Goal: Transaction & Acquisition: Purchase product/service

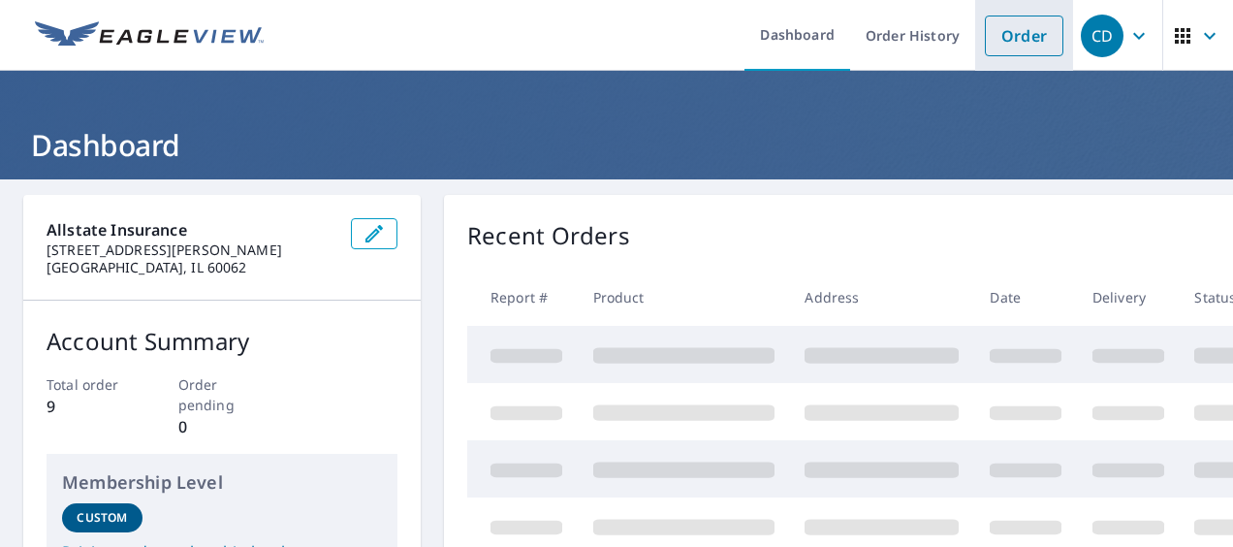
click at [1023, 27] on link "Order" at bounding box center [1024, 36] width 79 height 41
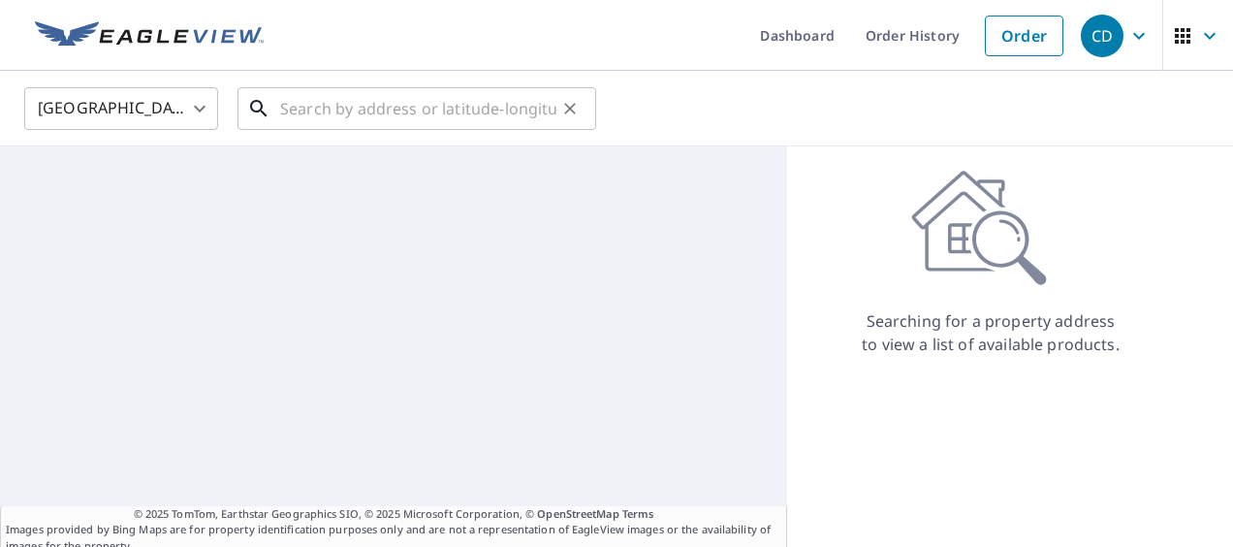
click at [415, 109] on input "text" at bounding box center [418, 108] width 276 height 54
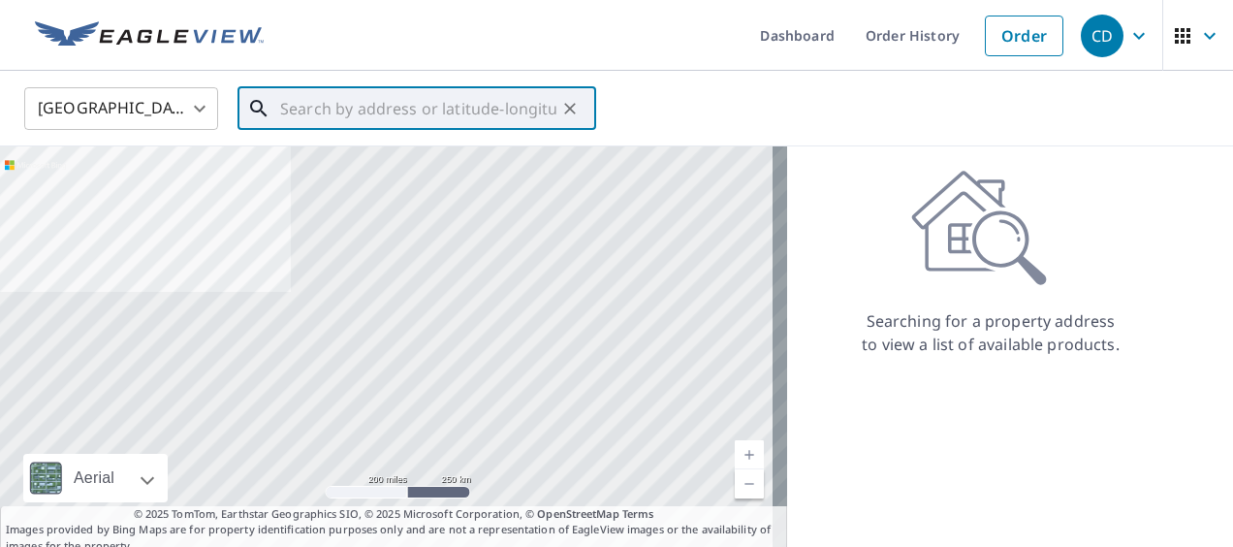
paste input "409 LAKESHORE RD, JACKSON, MS, 39212-5312"
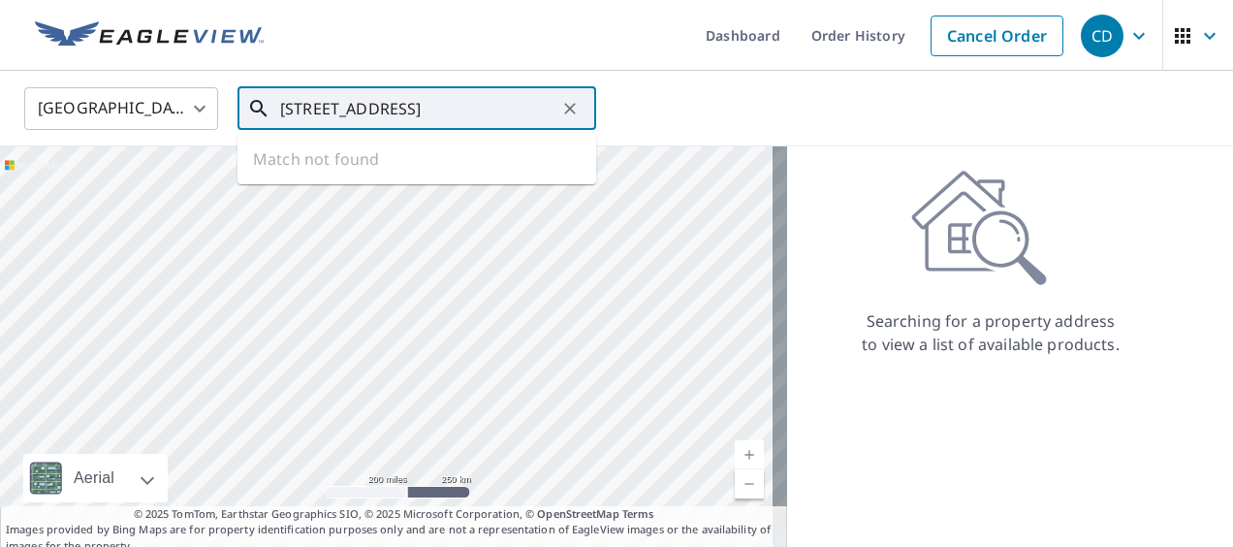
scroll to position [0, 68]
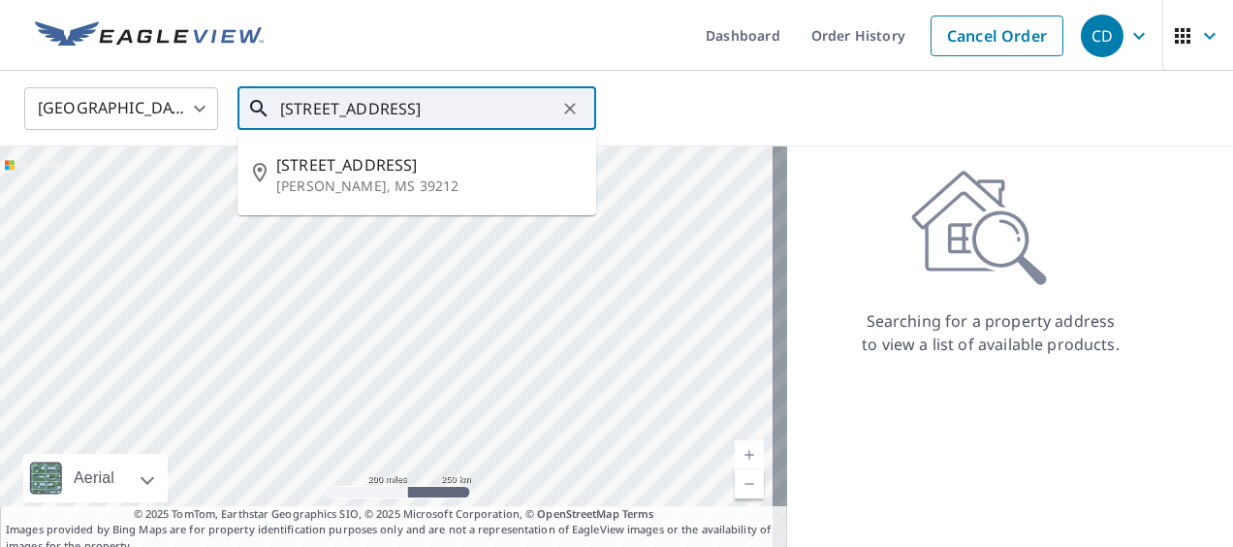
type input "409 LAKESHORE RD, JACKSON, MS, 39212-5312"
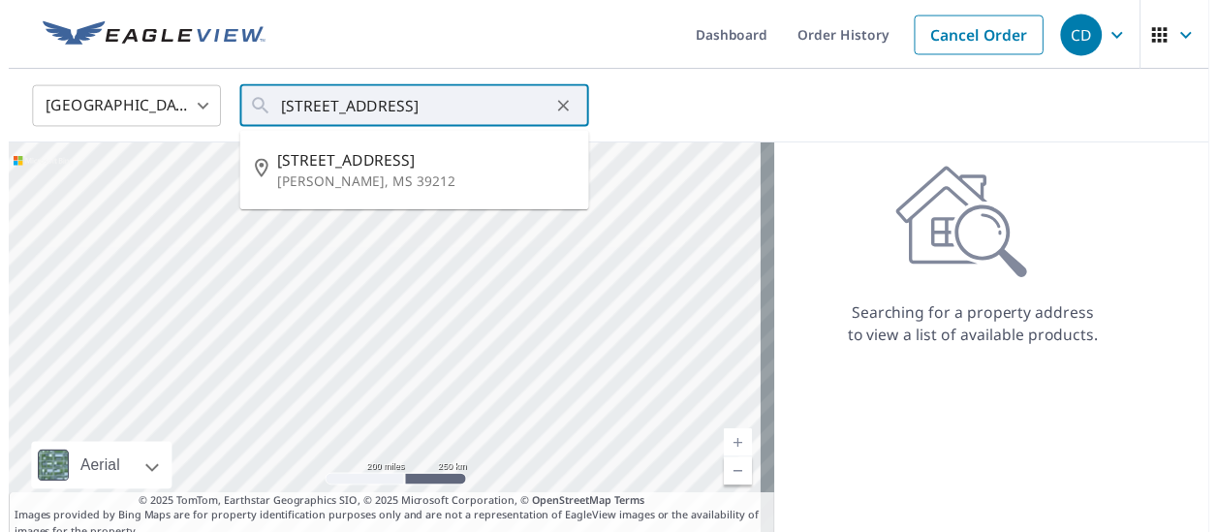
scroll to position [0, 0]
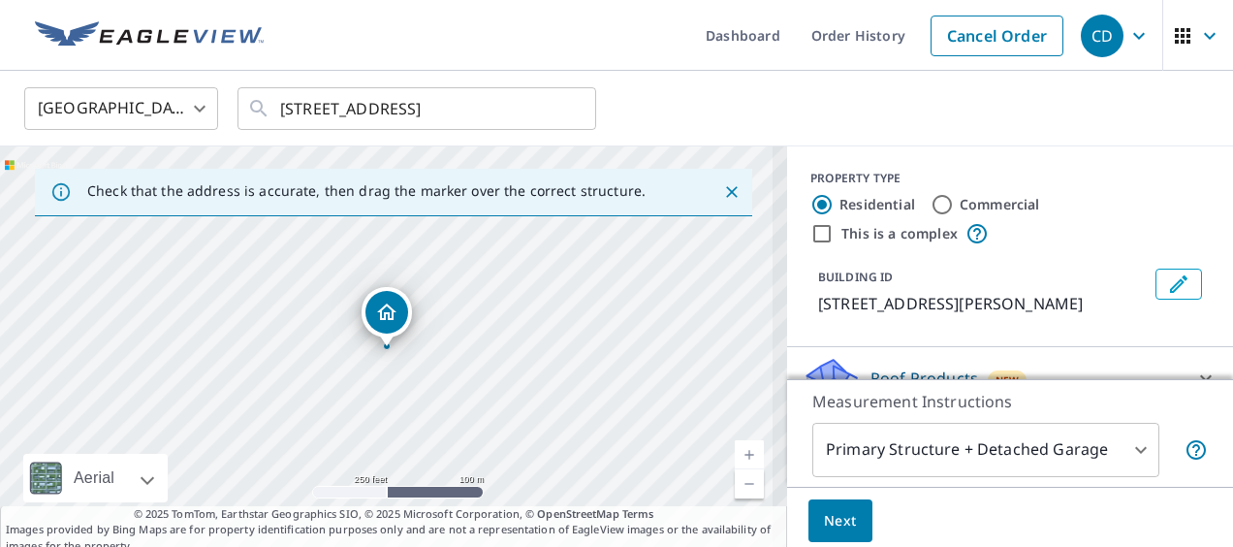
click at [1122, 442] on body "CD CD Dashboard Order History Cancel Order CD United States US ​ 409 LAKESHORE …" at bounding box center [616, 273] width 1233 height 547
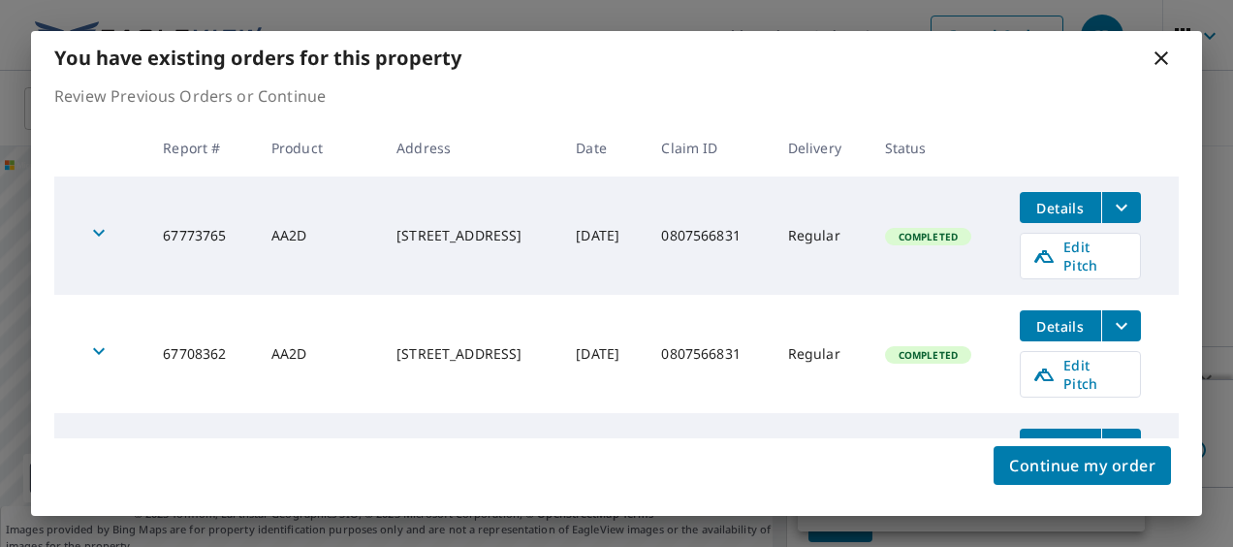
click at [1157, 60] on icon at bounding box center [1161, 58] width 14 height 14
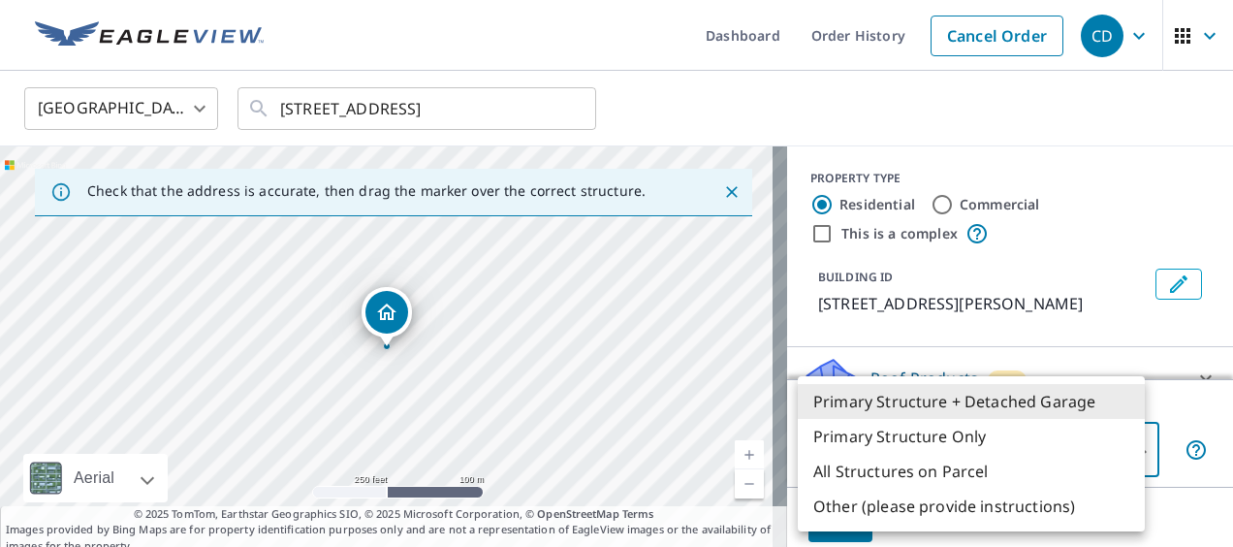
click at [908, 400] on li "Primary Structure + Detached Garage" at bounding box center [971, 401] width 347 height 35
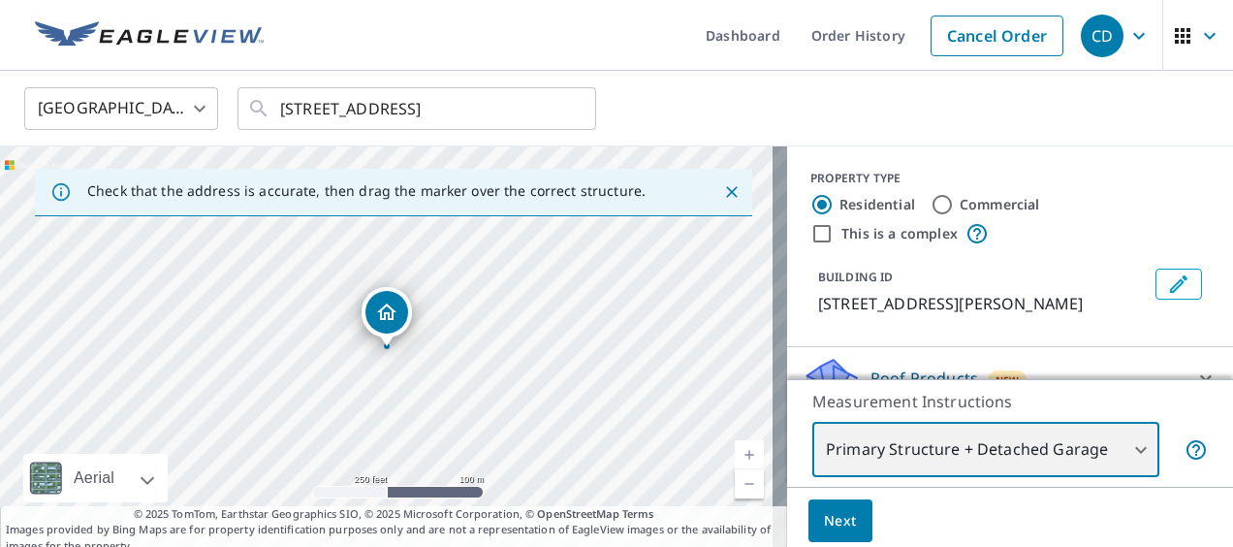
scroll to position [93, 0]
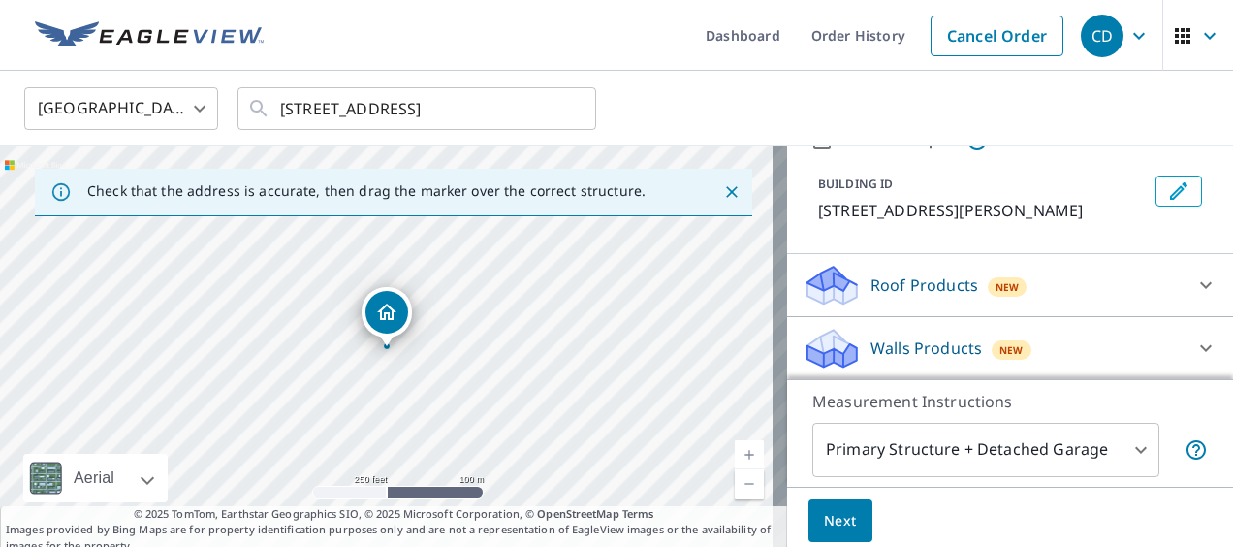
click at [931, 268] on div "Roof Products New" at bounding box center [992, 286] width 380 height 46
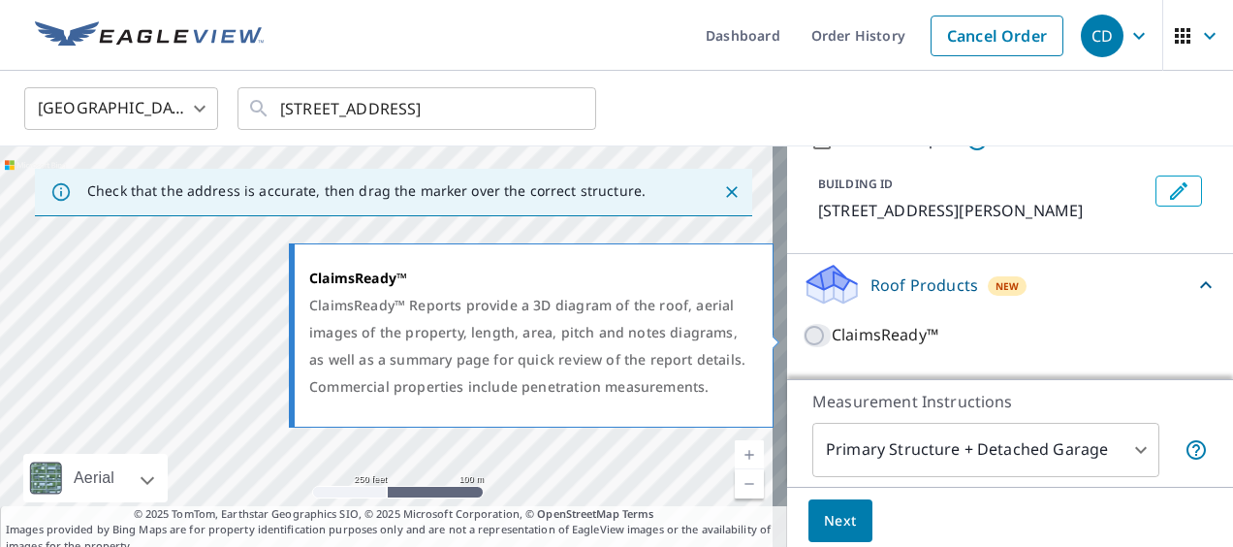
click at [802, 335] on input "ClaimsReady™" at bounding box center [816, 335] width 29 height 23
checkbox input "true"
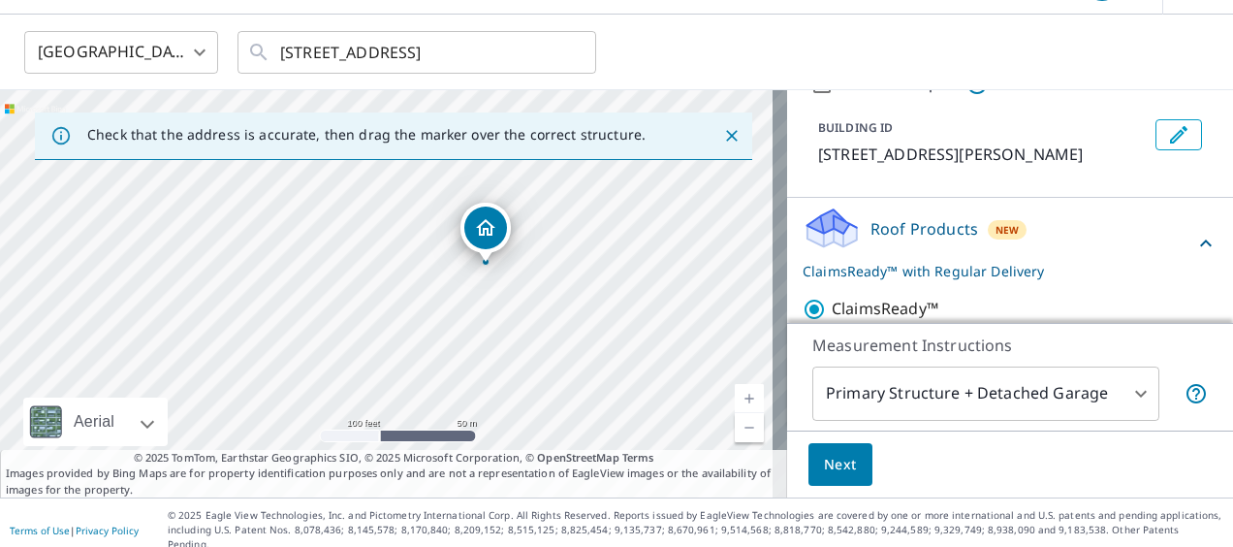
scroll to position [275, 0]
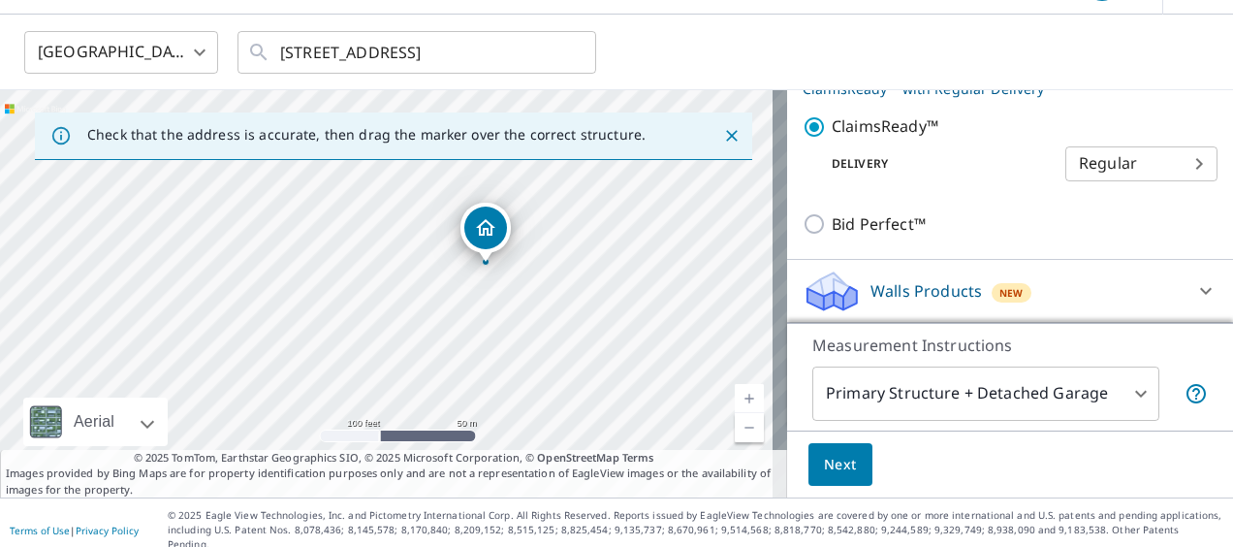
click at [843, 455] on button "Next" at bounding box center [840, 465] width 64 height 44
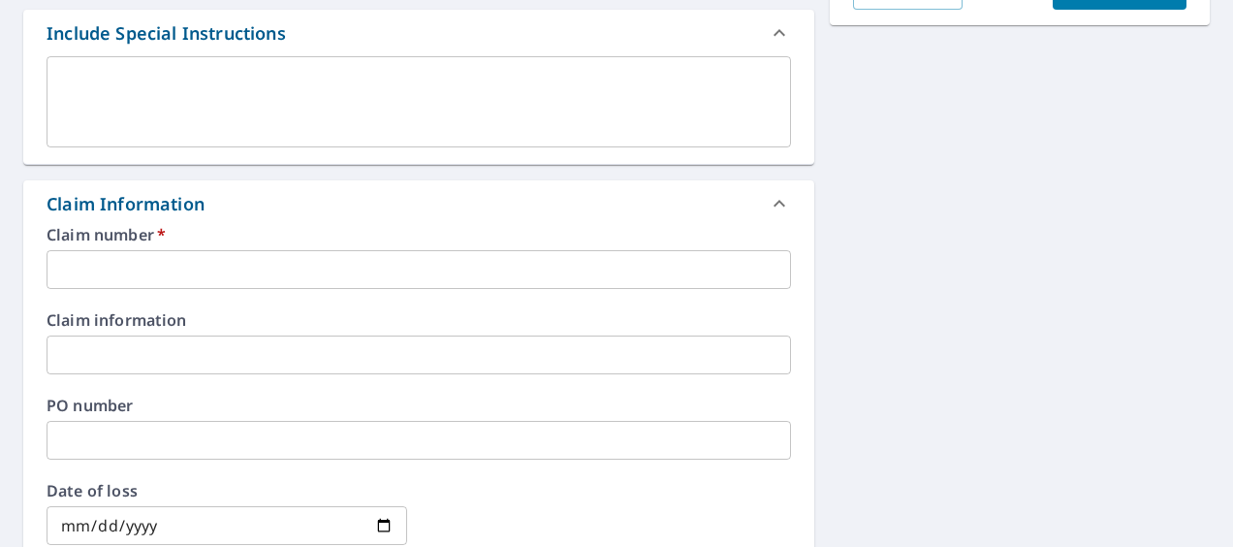
scroll to position [529, 0]
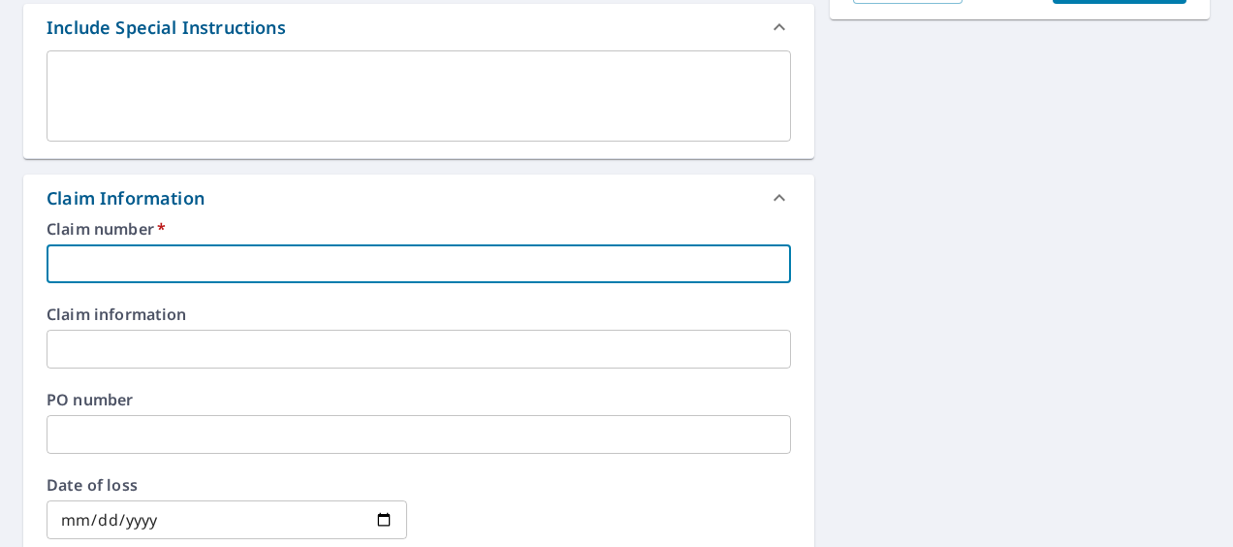
click at [486, 258] on input "text" at bounding box center [419, 263] width 744 height 39
paste input "0807566831"
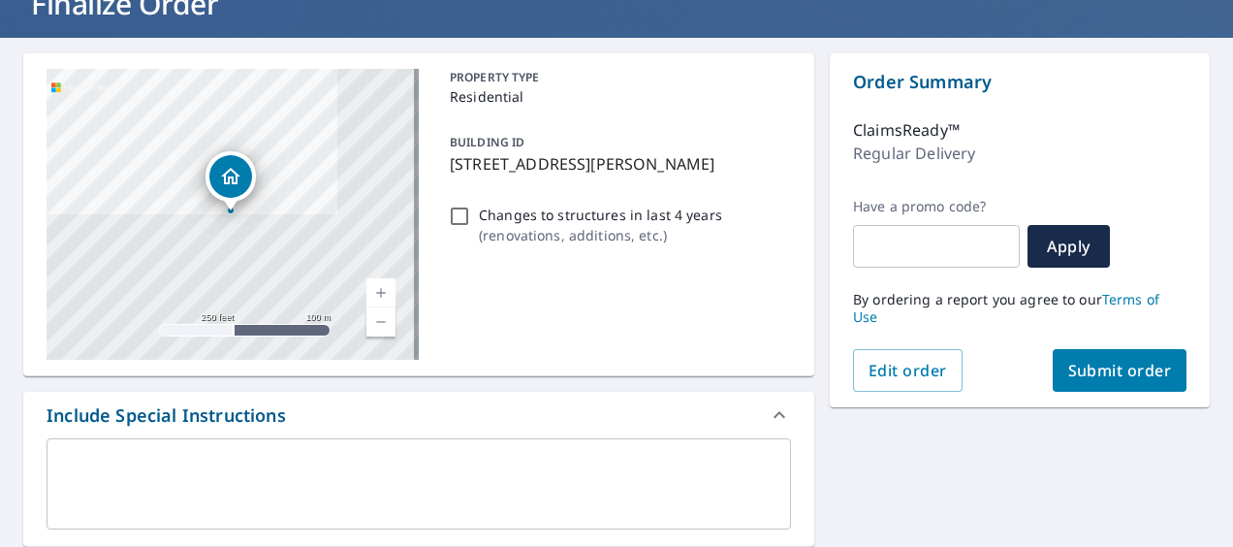
scroll to position [45, 0]
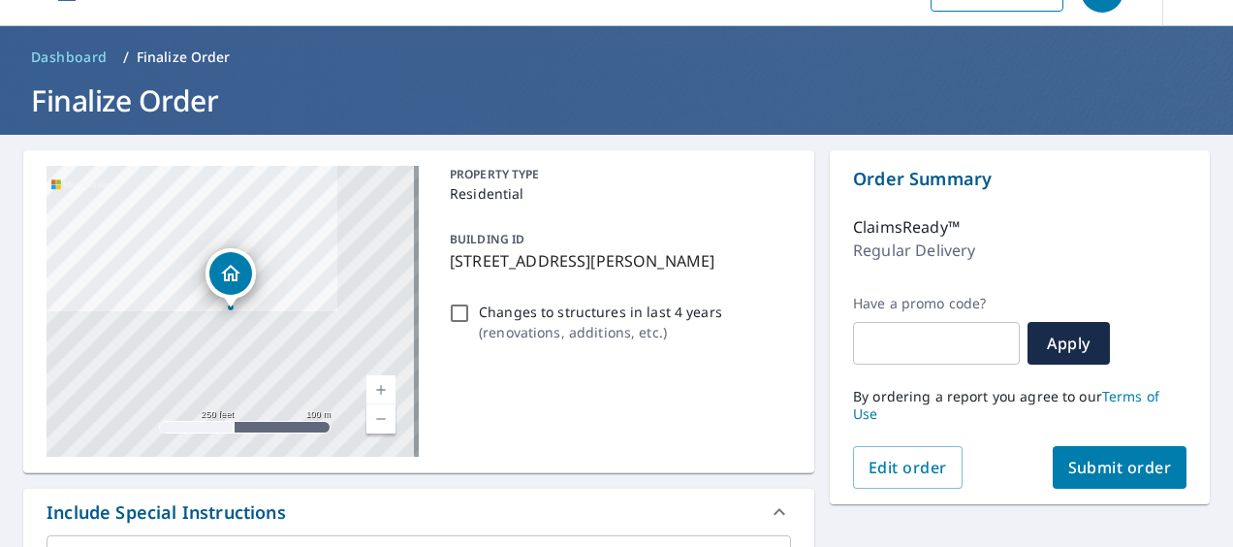
type input "0807566831"
click at [1084, 456] on span "Submit order" at bounding box center [1120, 466] width 104 height 21
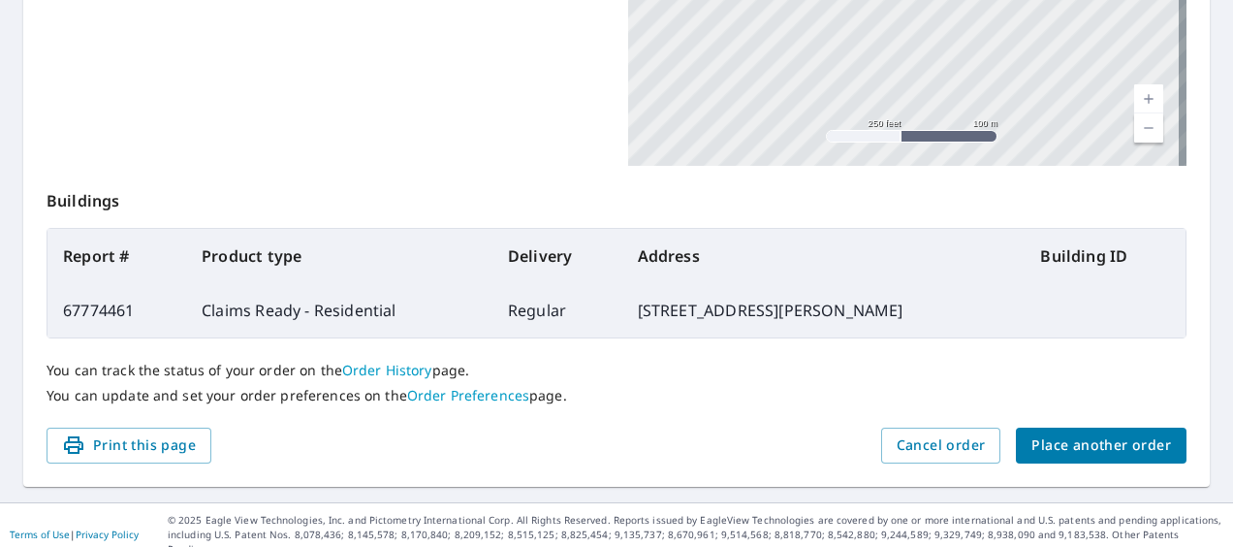
scroll to position [592, 0]
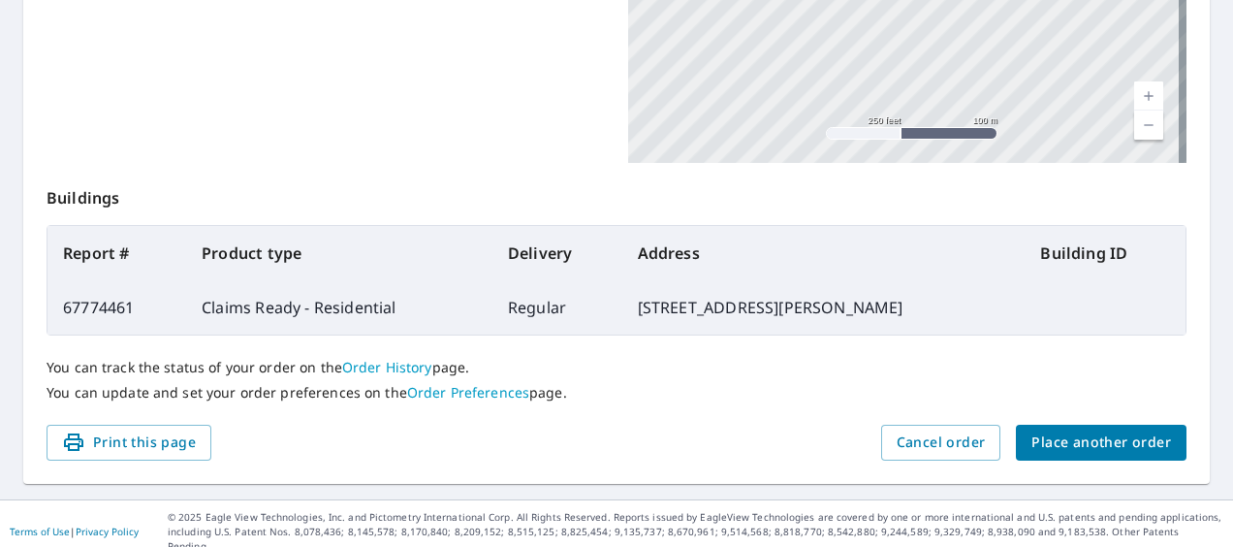
click at [1055, 438] on span "Place another order" at bounding box center [1101, 442] width 140 height 24
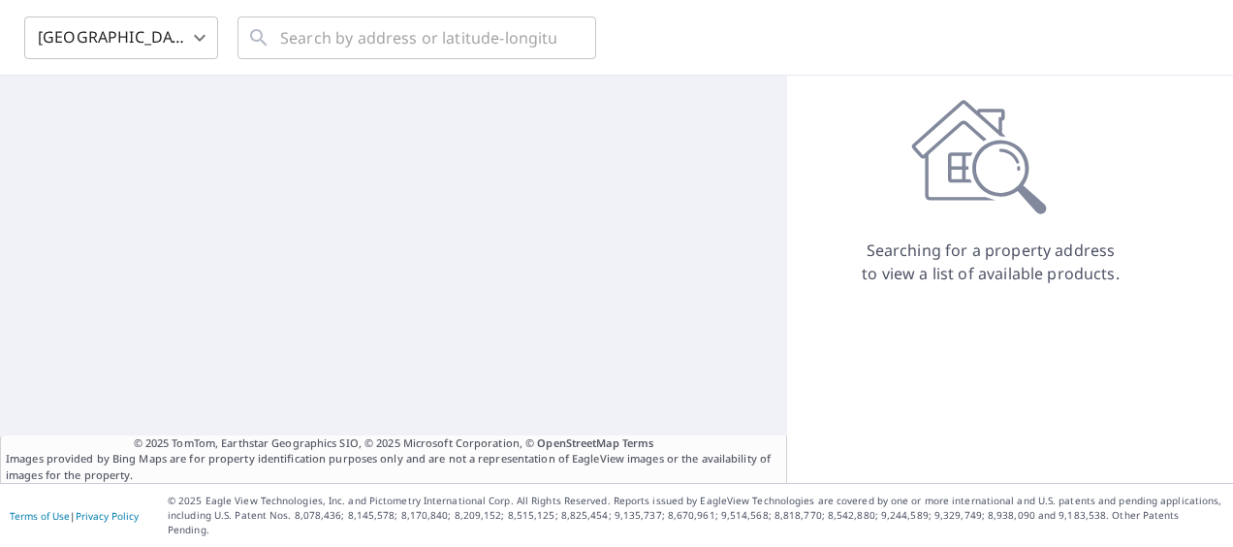
scroll to position [56, 0]
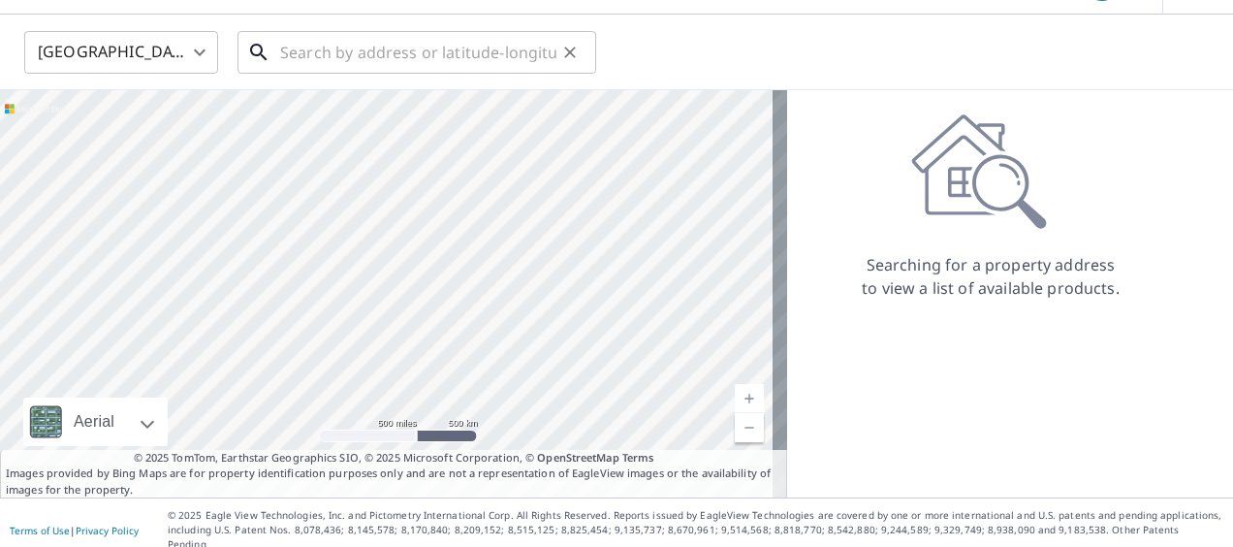
click at [388, 47] on input "text" at bounding box center [418, 52] width 276 height 54
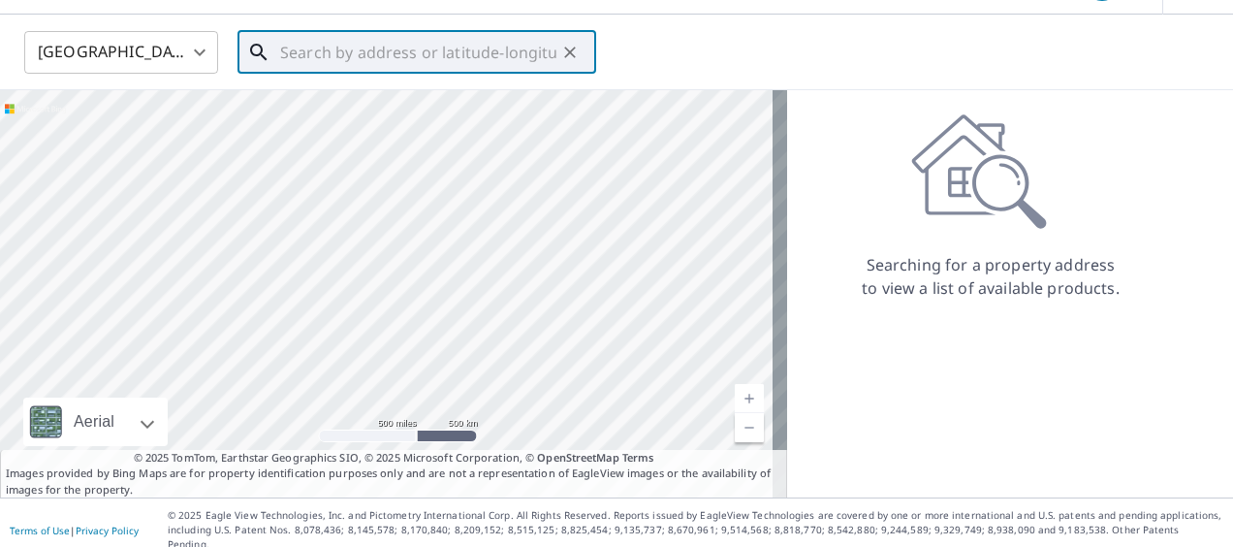
paste input "409 LAKESHORE RD, JACKSON, MS, 39212-5312"
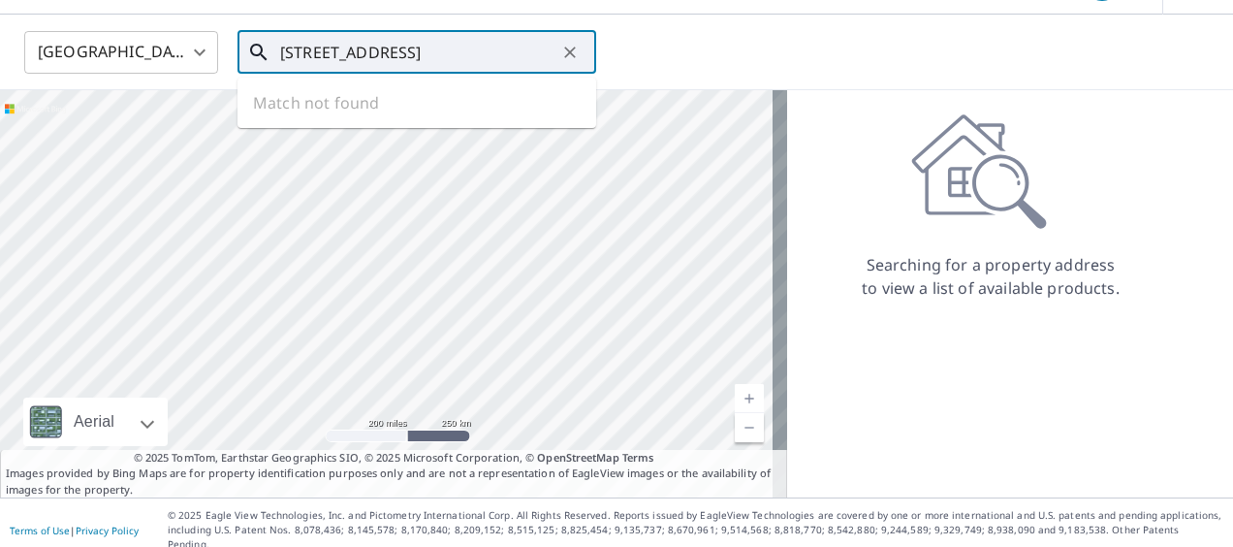
scroll to position [0, 68]
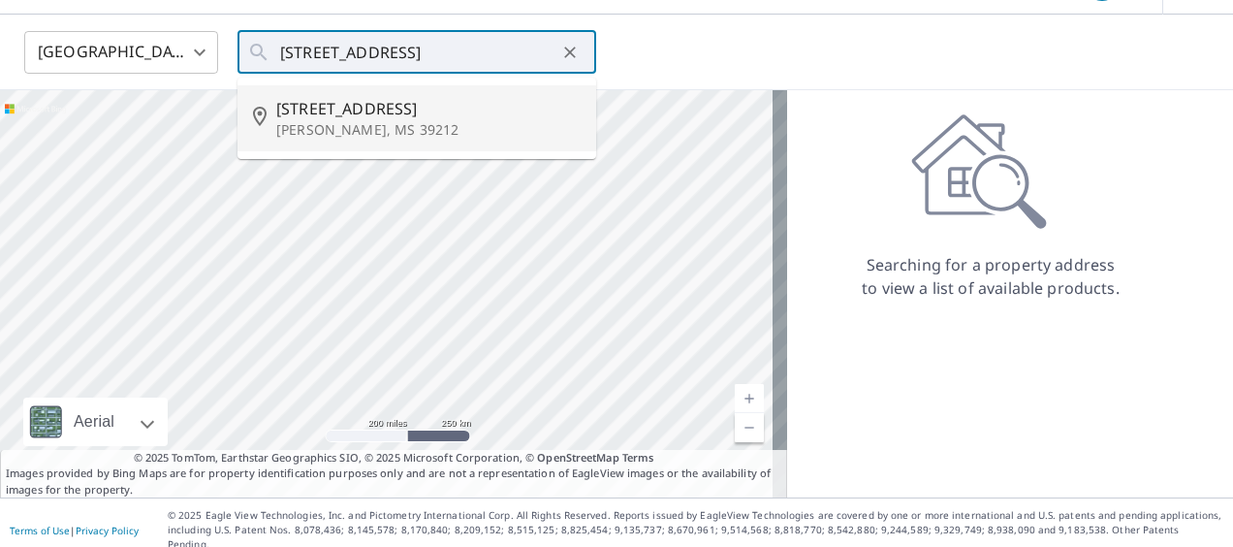
type input "409 Lakeshore Rd Jackson, MS 39212"
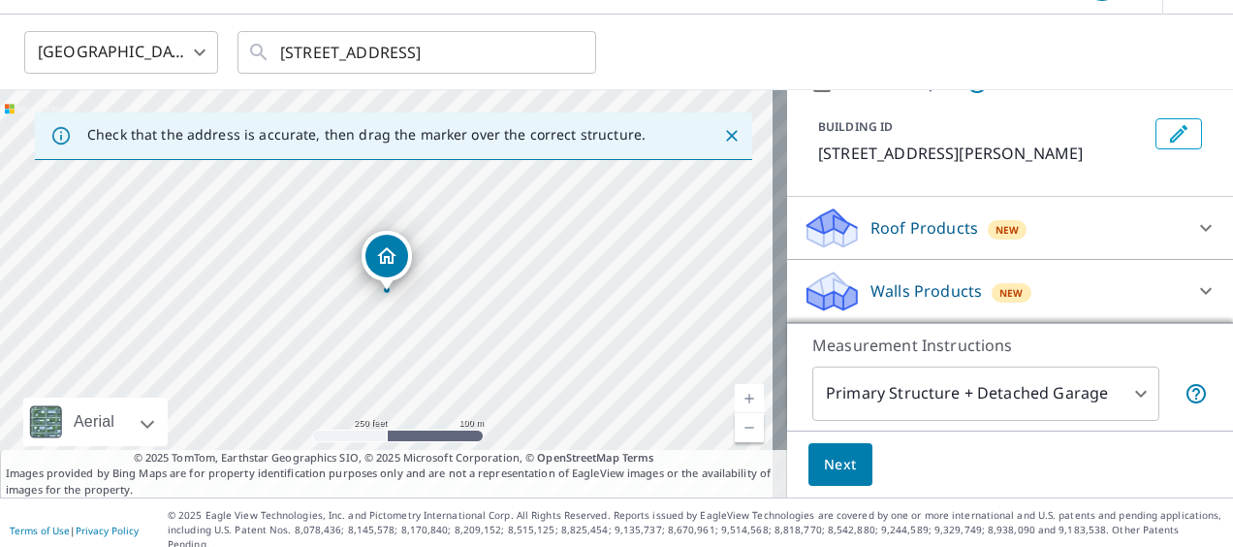
scroll to position [93, 0]
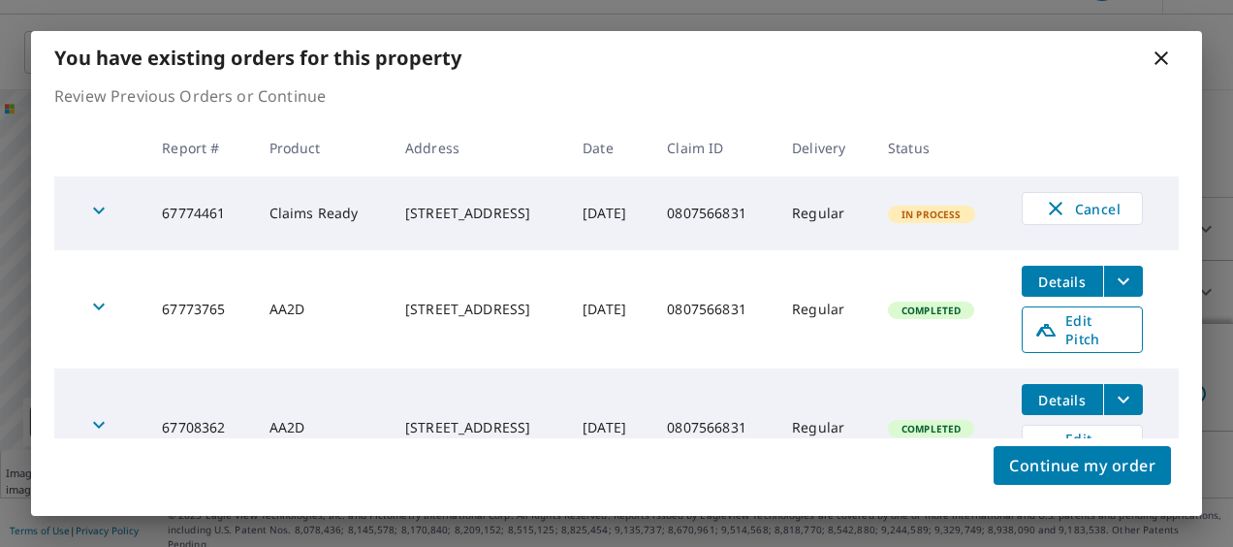
click at [1072, 323] on span "Edit Pitch" at bounding box center [1082, 329] width 96 height 37
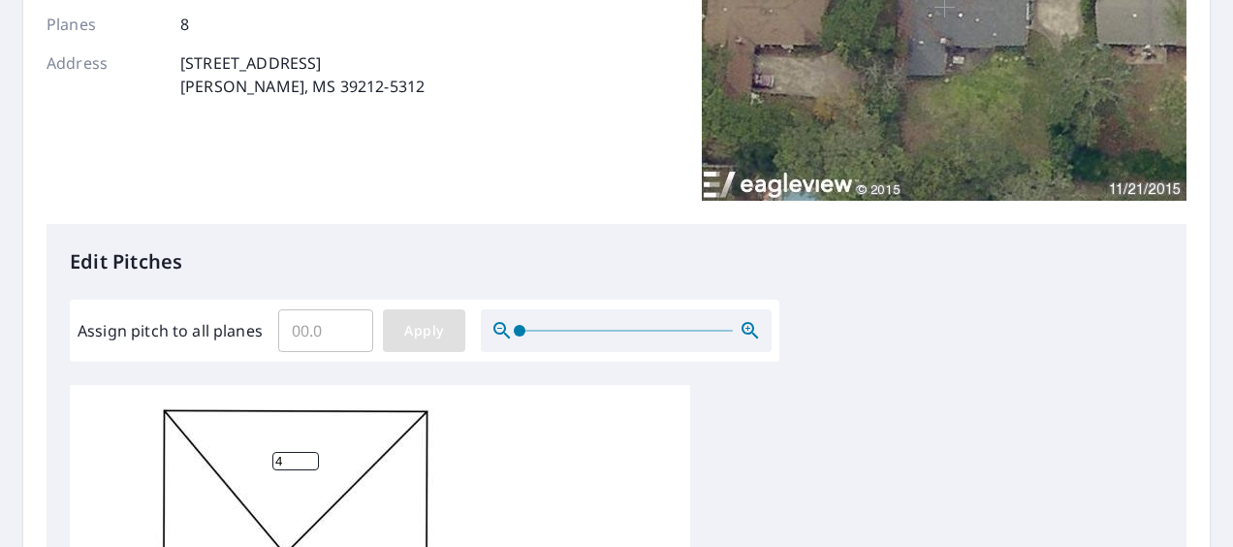
scroll to position [388, 0]
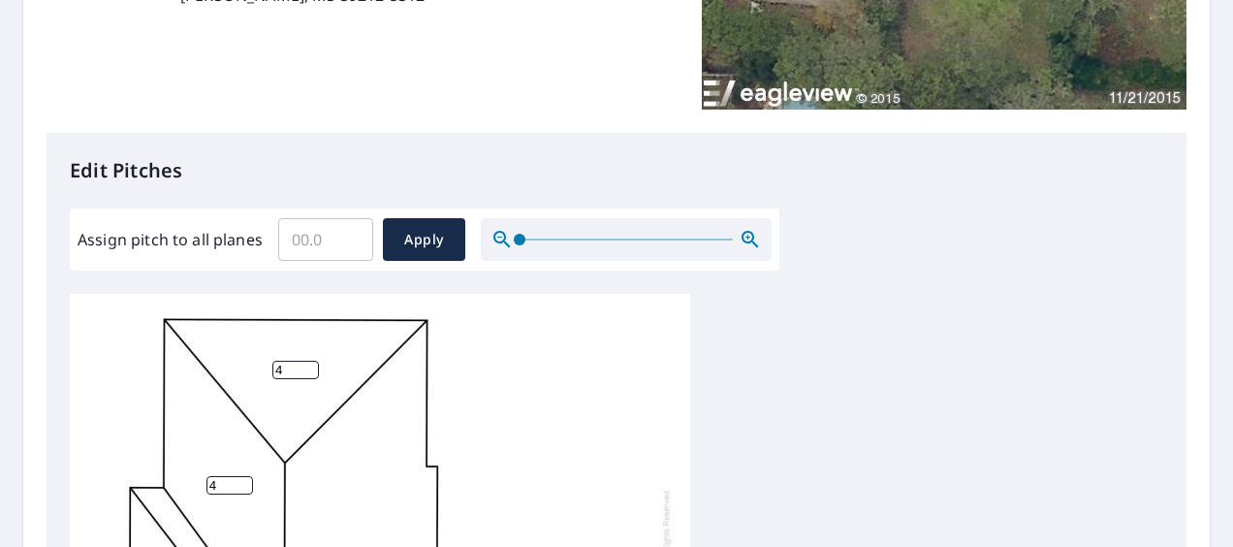
click at [322, 242] on input "Assign pitch to all planes" at bounding box center [325, 239] width 95 height 54
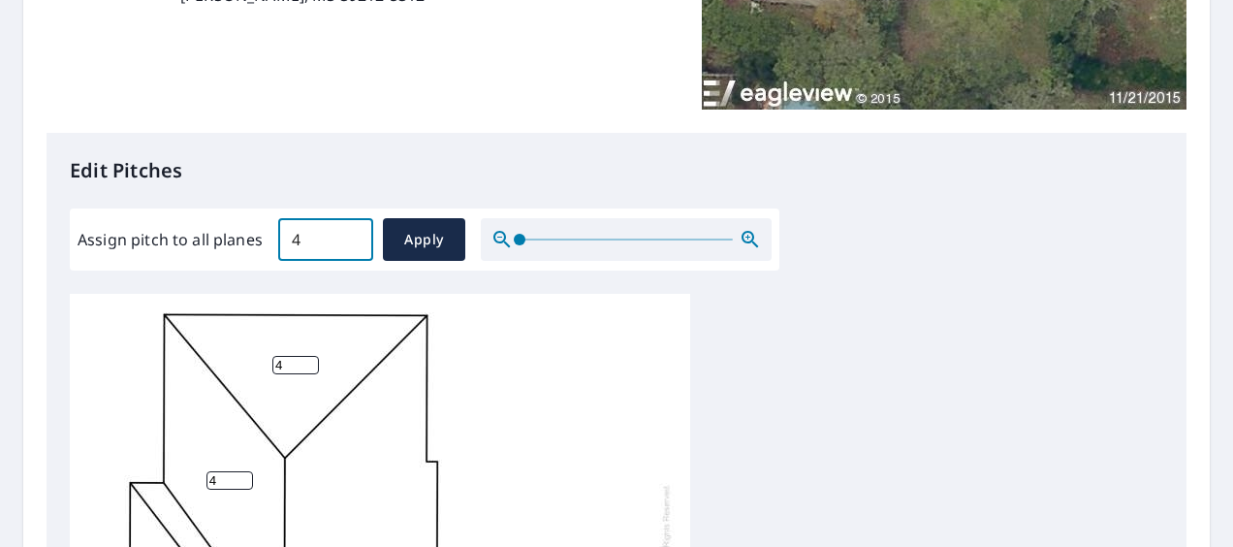
scroll to position [19, 0]
type input "4"
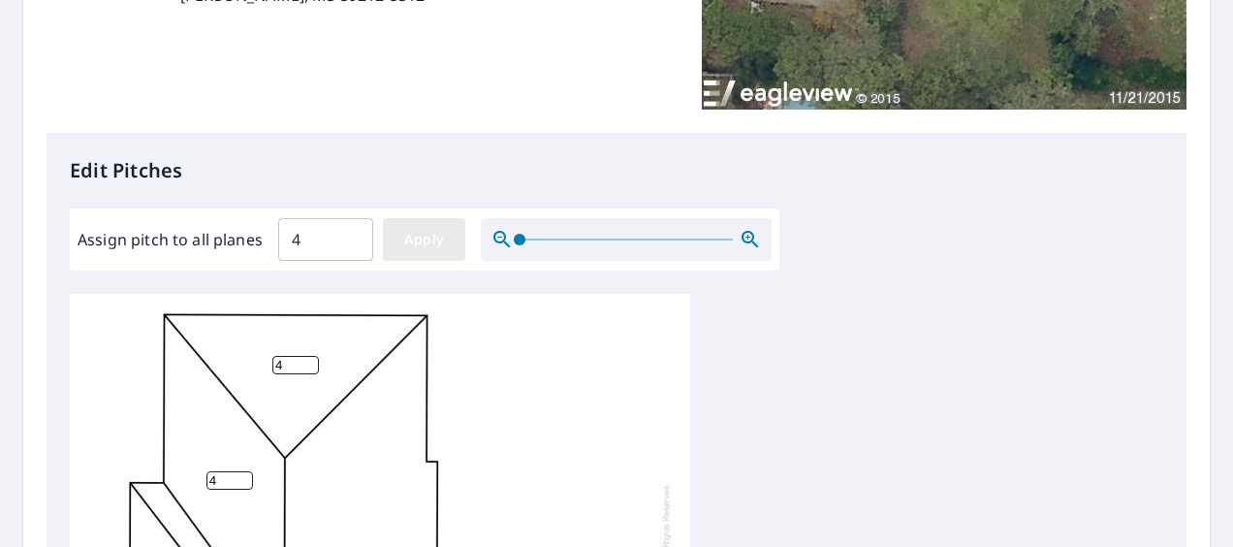
click at [419, 237] on span "Apply" at bounding box center [423, 240] width 51 height 24
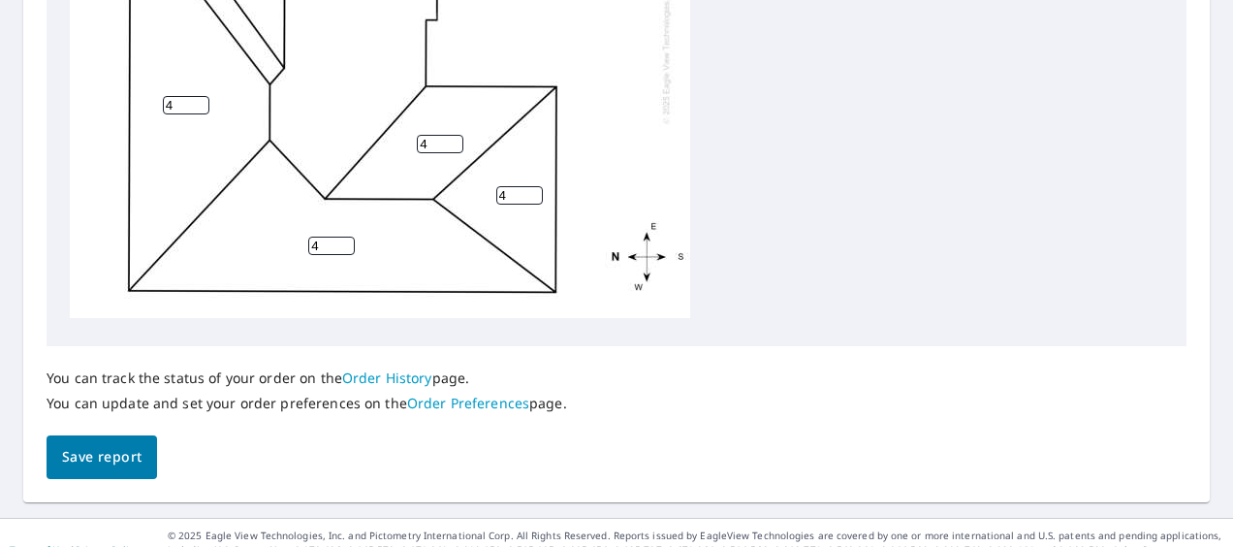
scroll to position [987, 0]
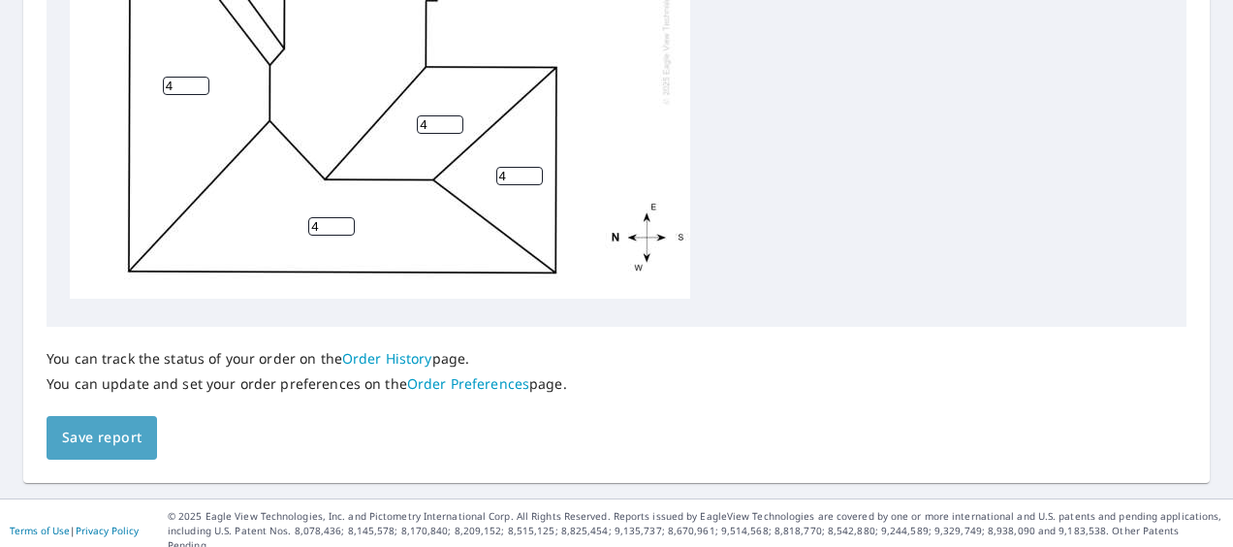
click at [134, 438] on span "Save report" at bounding box center [101, 437] width 79 height 24
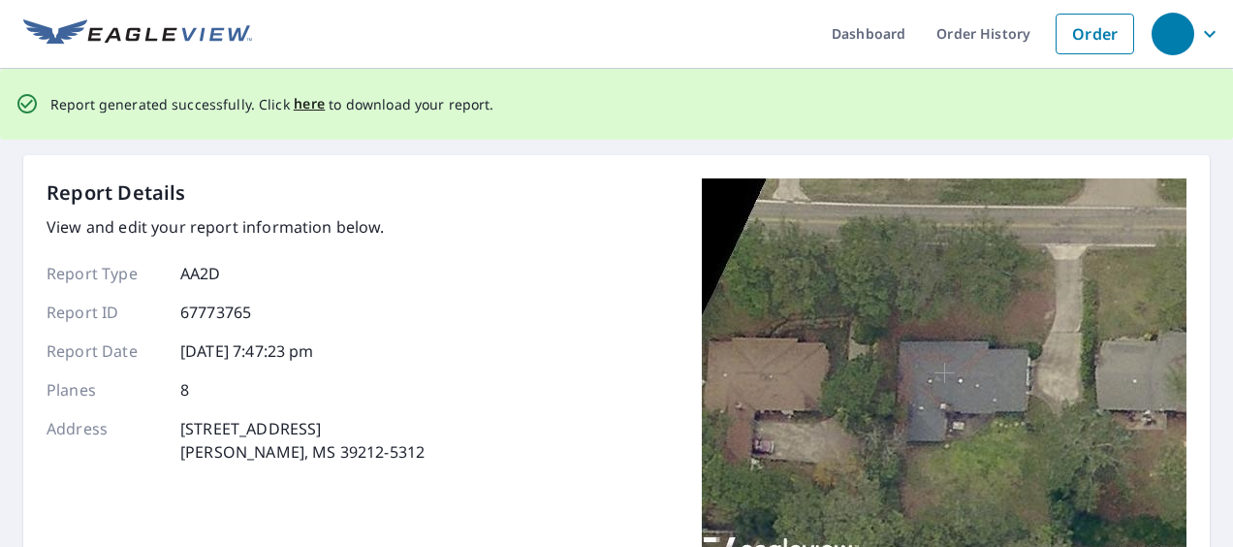
scroll to position [0, 0]
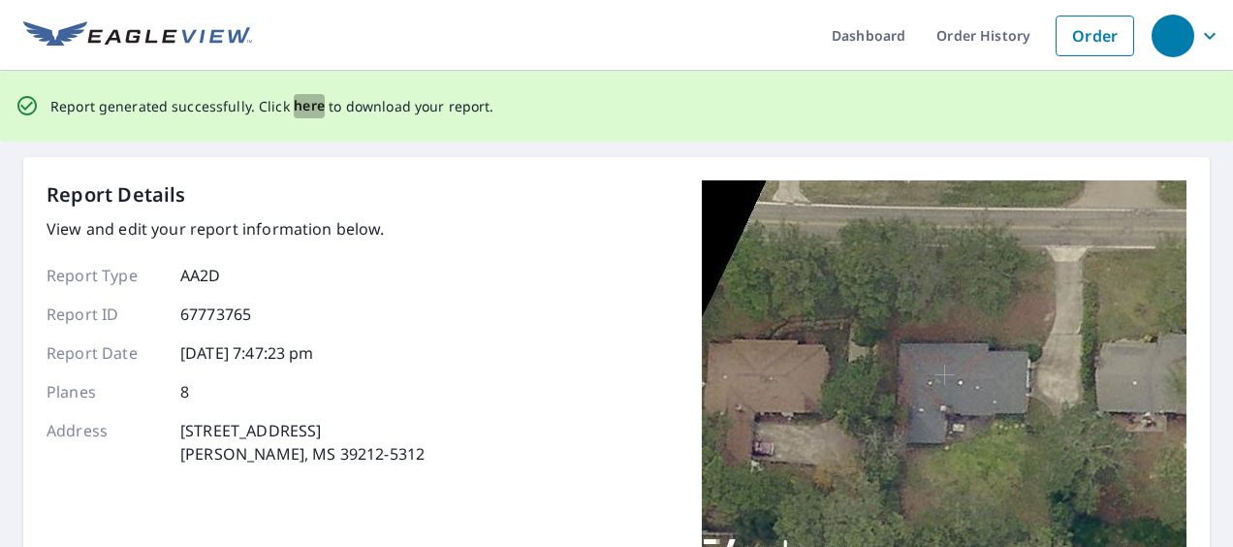
click at [301, 105] on span "here" at bounding box center [310, 106] width 32 height 24
click at [298, 107] on span "here" at bounding box center [310, 106] width 32 height 24
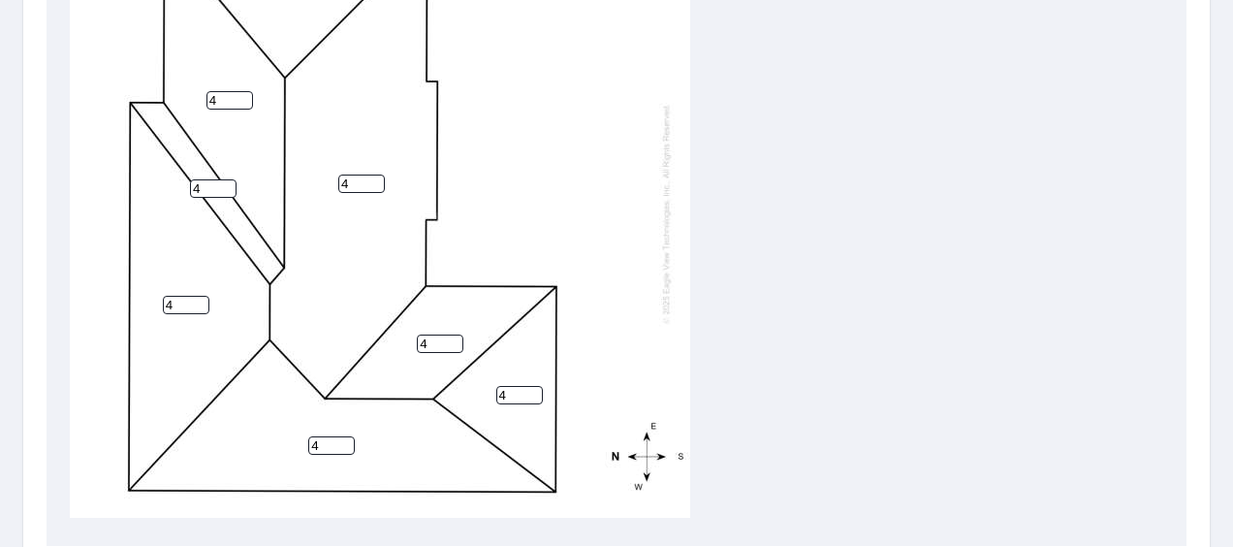
scroll to position [987, 0]
